Goal: Information Seeking & Learning: Find specific page/section

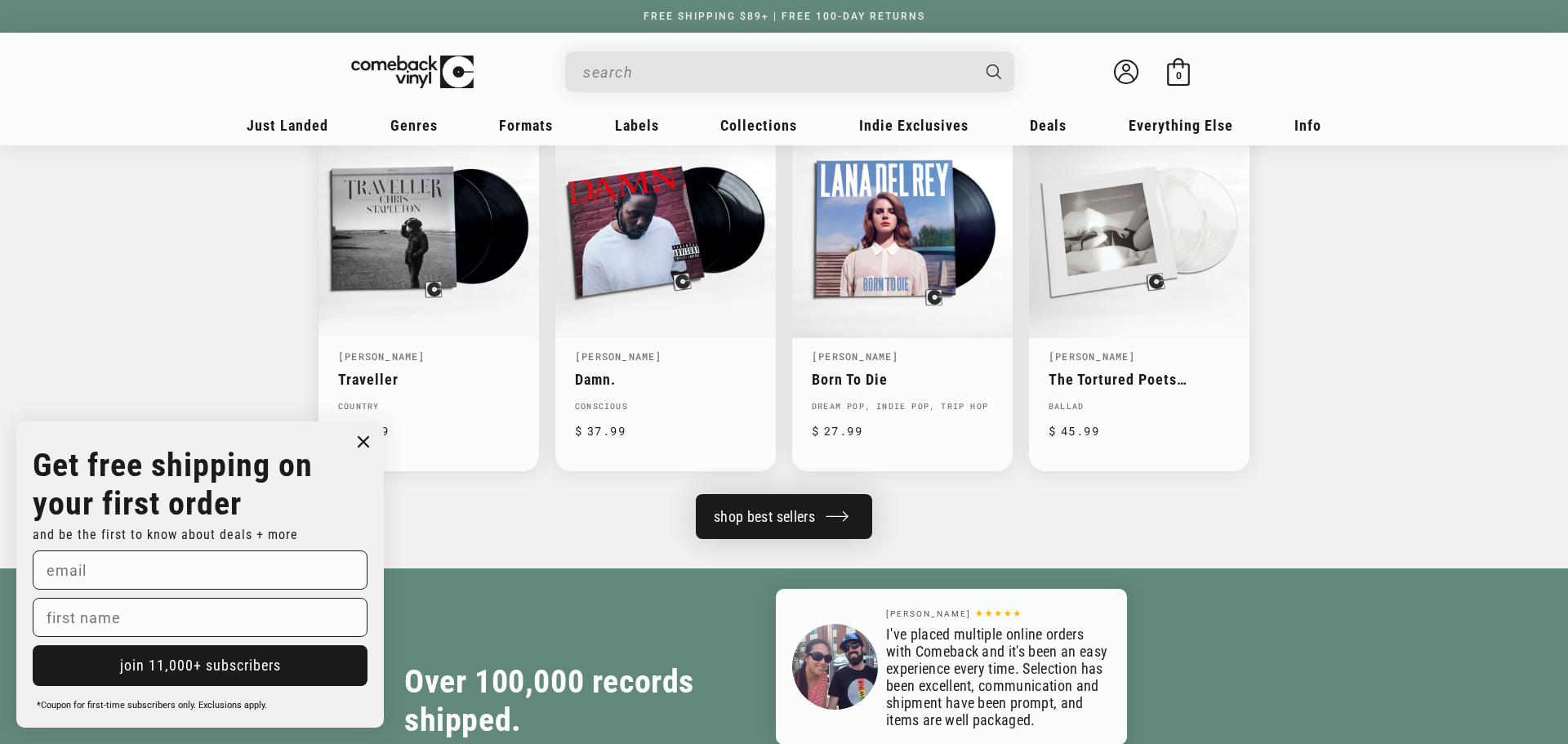
scroll to position [0, 3137]
click at [809, 524] on link "shop best sellers" at bounding box center [784, 516] width 176 height 45
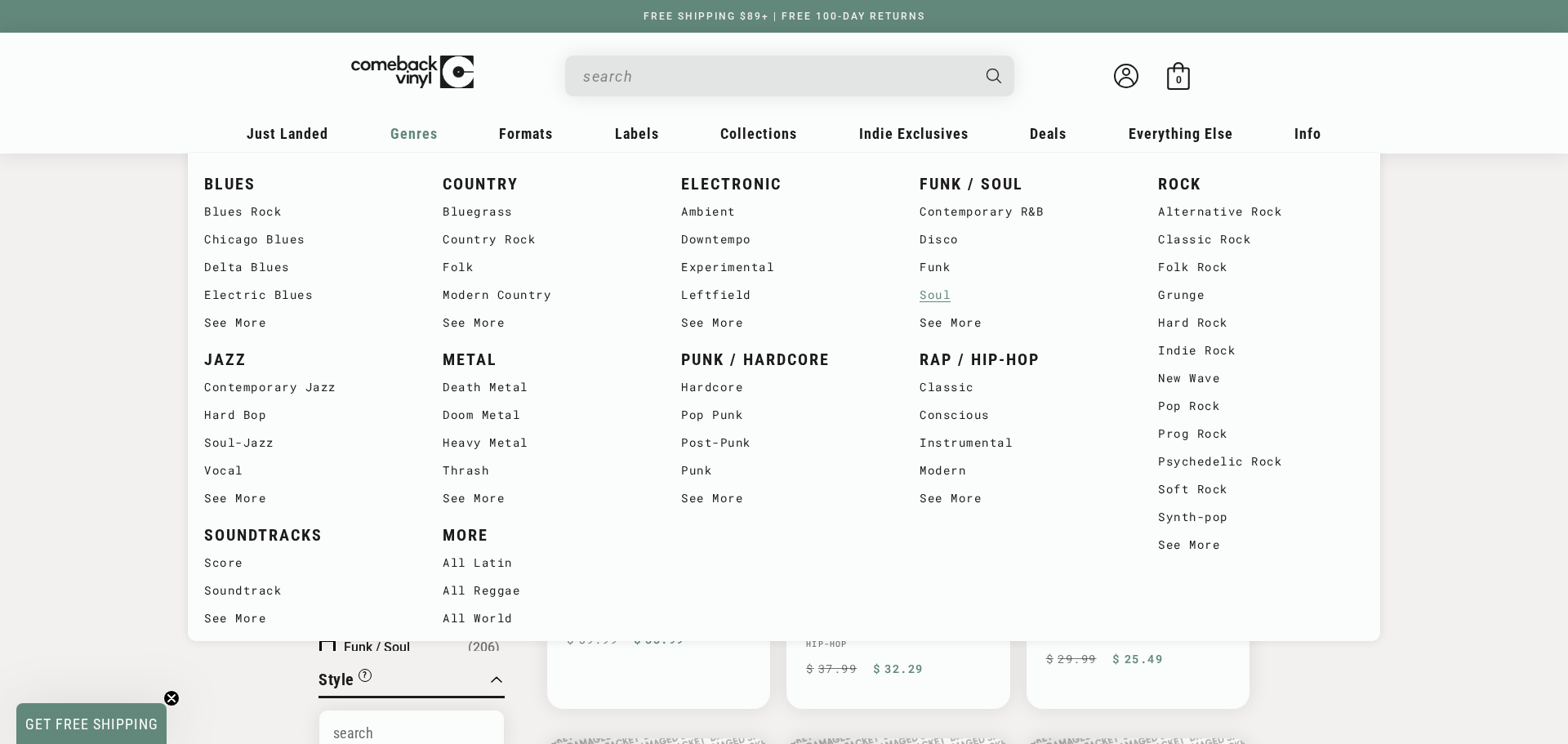
click at [946, 295] on link "Soul" at bounding box center [1023, 294] width 206 height 28
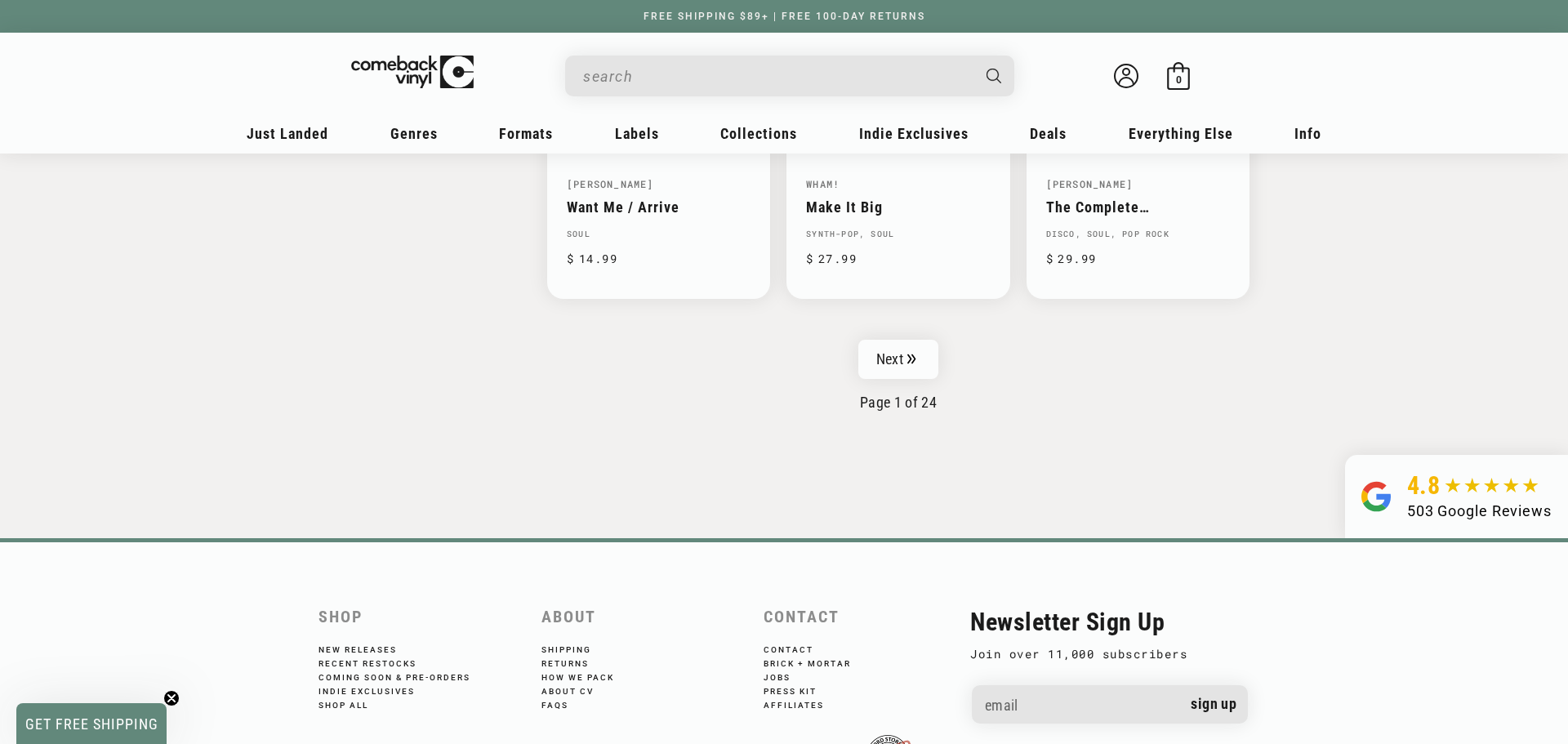
scroll to position [2733, 0]
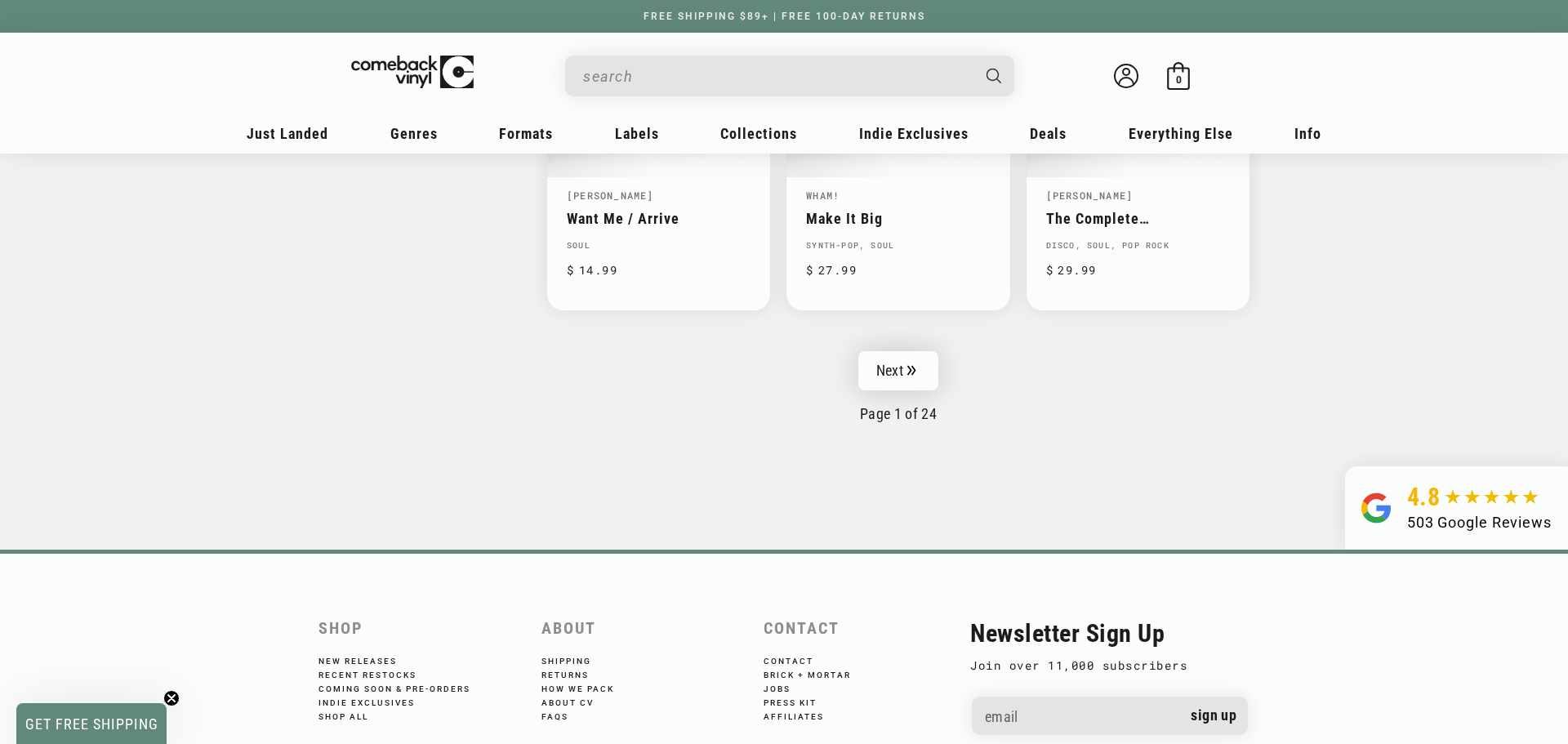
click at [926, 369] on link "Next" at bounding box center [898, 371] width 80 height 39
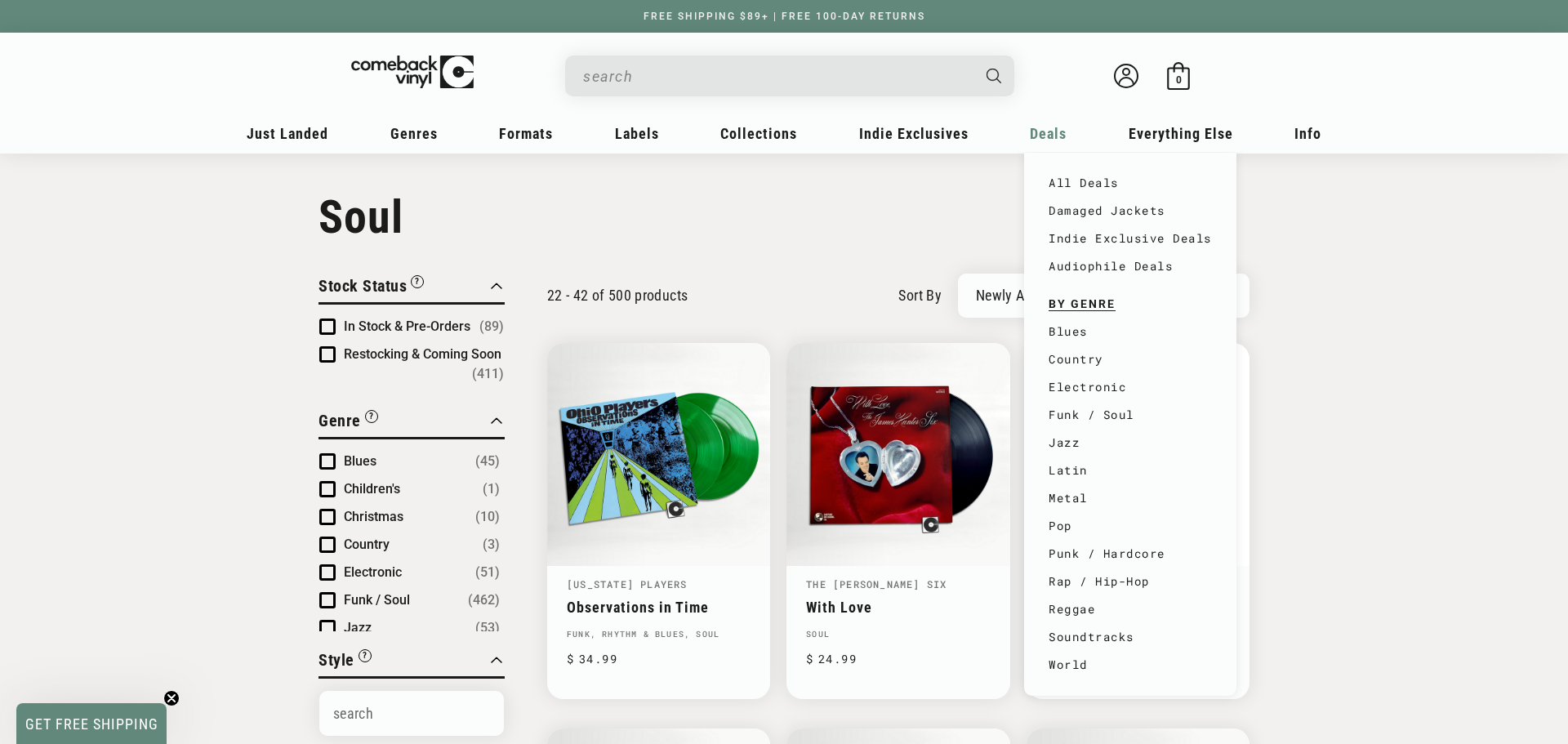
click at [1041, 129] on span "Deals" at bounding box center [1048, 133] width 37 height 17
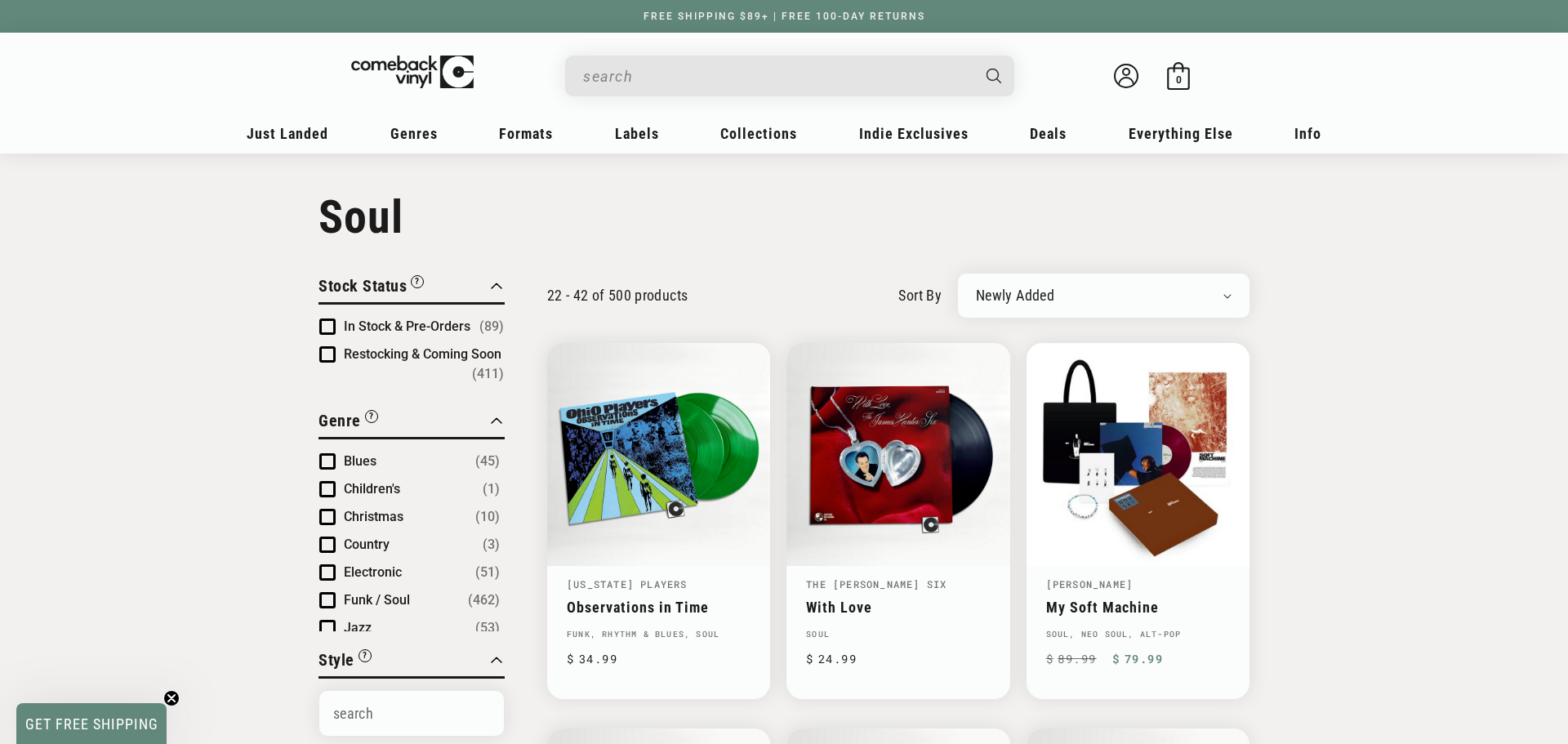
click at [681, 65] on input "When autocomplete results are available use up and down arrows to review and en…" at bounding box center [776, 76] width 387 height 33
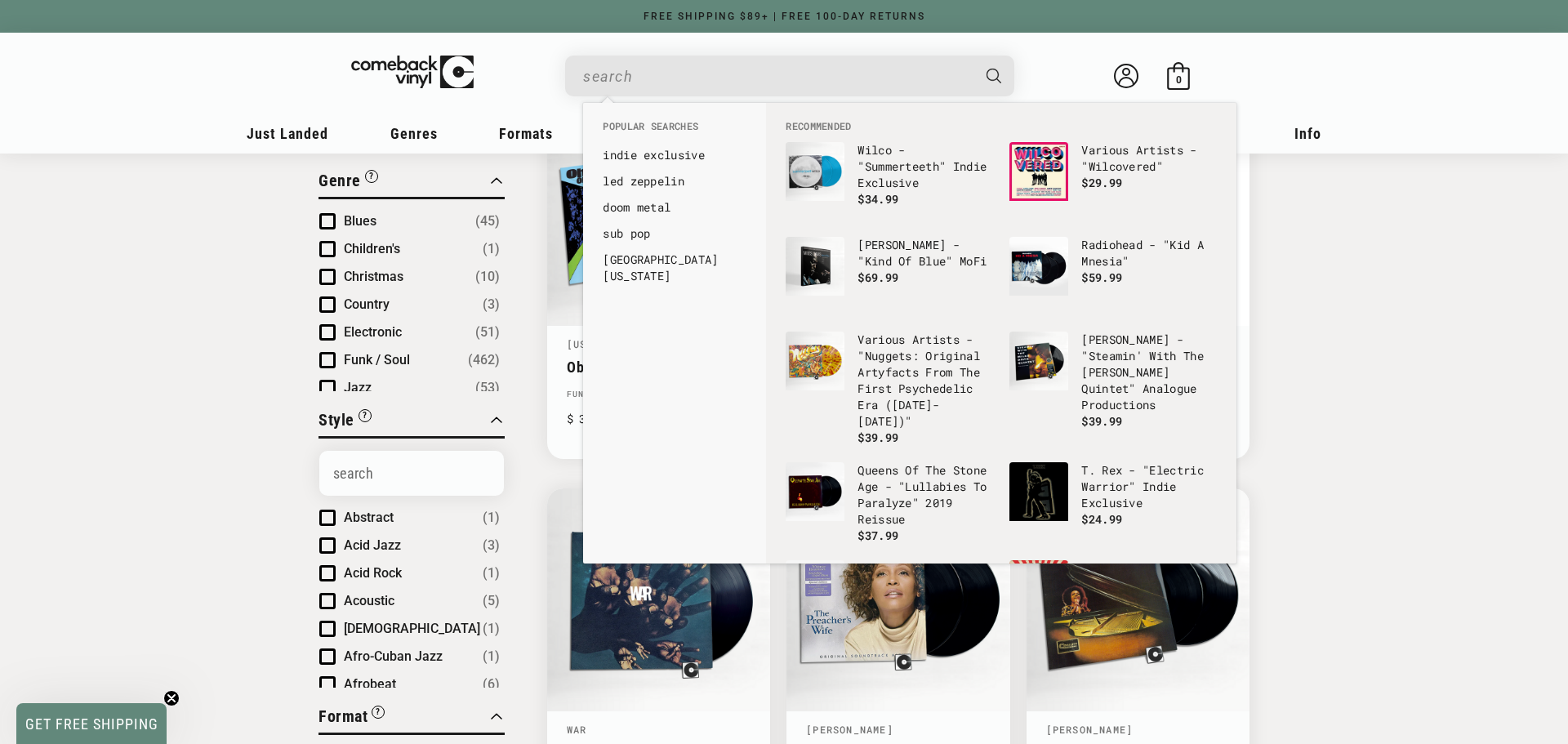
scroll to position [272, 0]
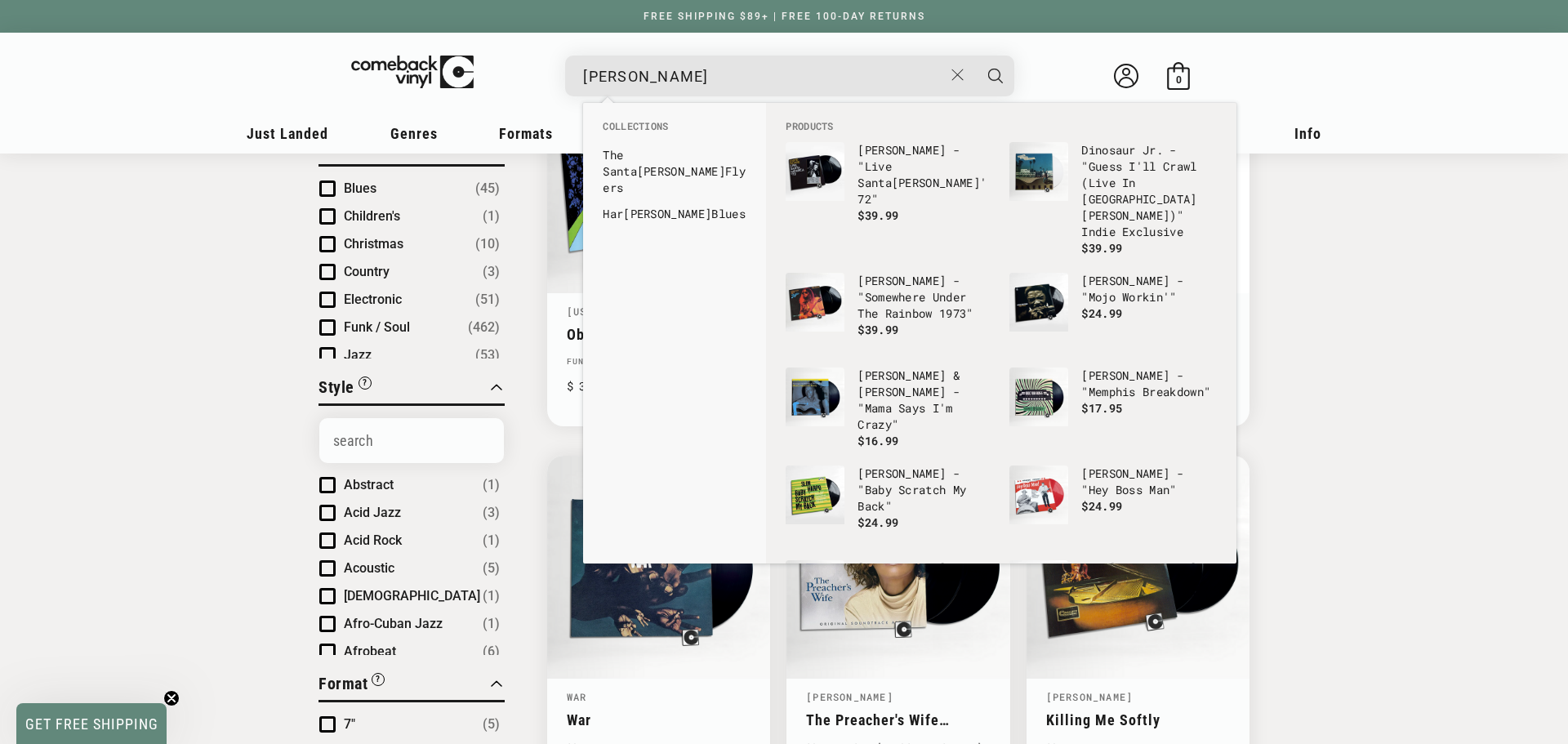
type input "[PERSON_NAME]"
click at [975, 55] on button "Search" at bounding box center [995, 75] width 41 height 41
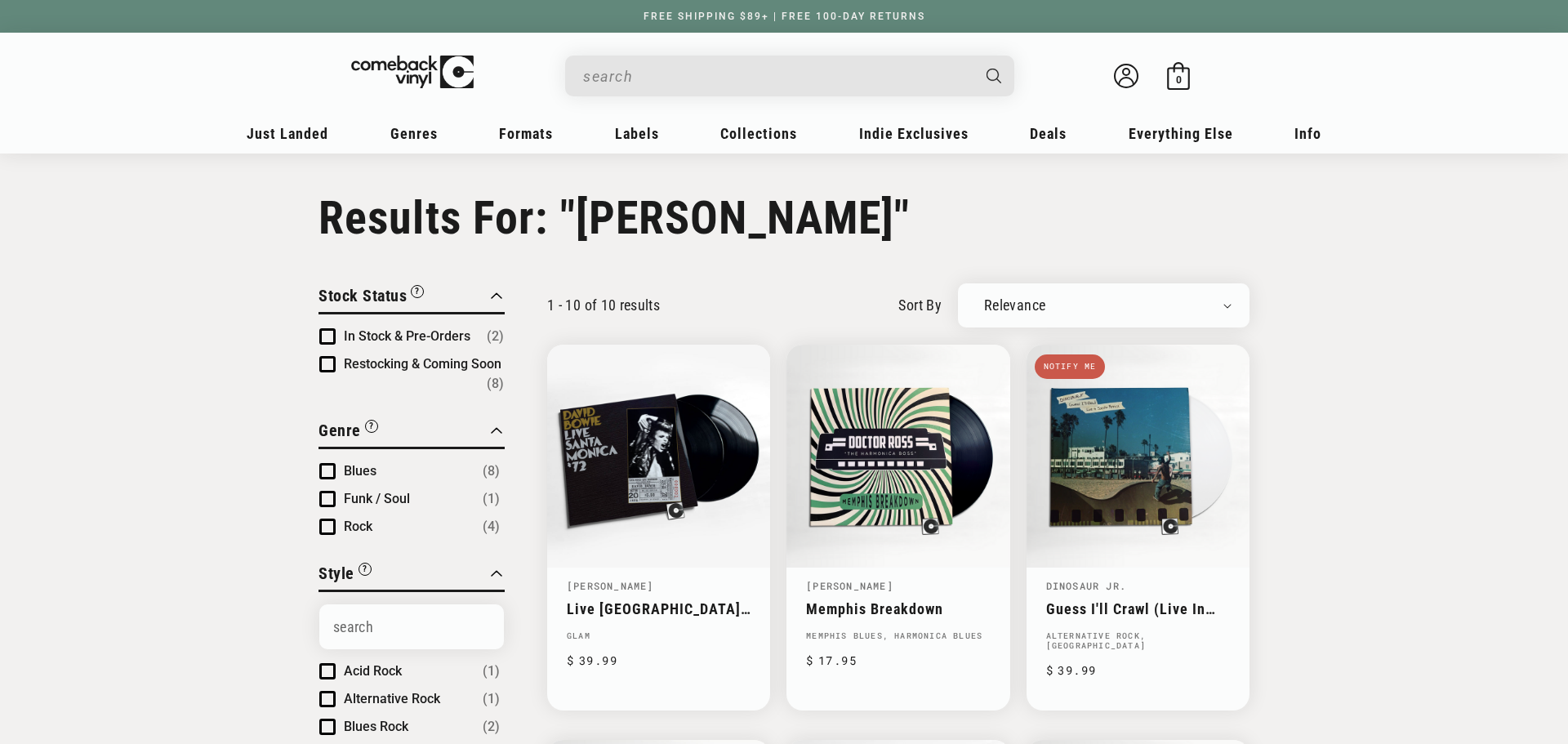
type input "[PERSON_NAME]"
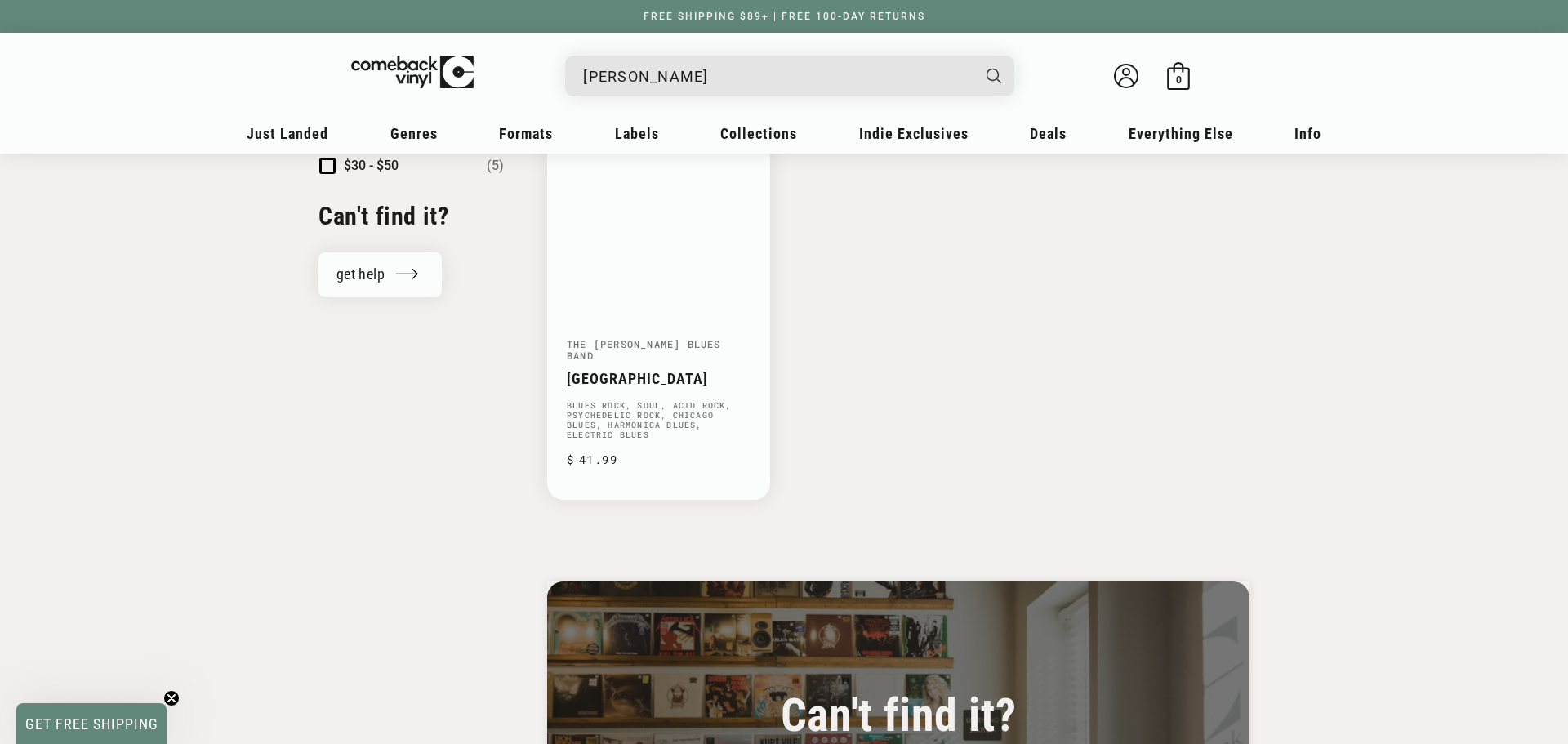
scroll to position [1442, 0]
